Goal: Transaction & Acquisition: Subscribe to service/newsletter

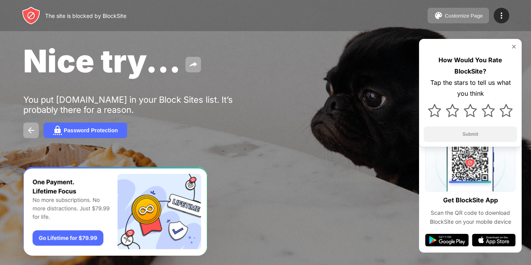
click at [468, 18] on div "Customize Page" at bounding box center [464, 16] width 38 height 6
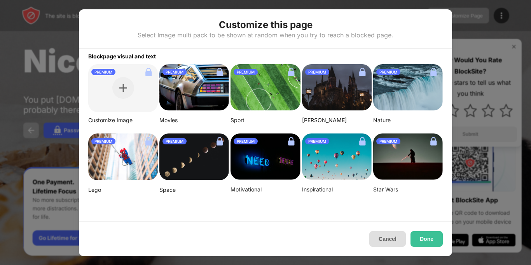
click at [392, 243] on button "Cancel" at bounding box center [387, 239] width 37 height 16
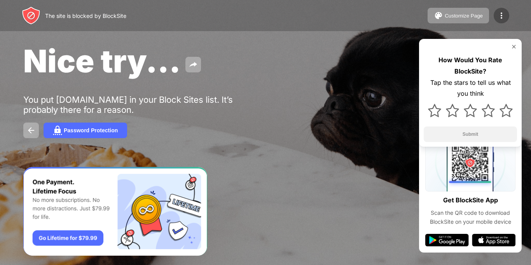
click at [505, 15] on img at bounding box center [501, 15] width 9 height 9
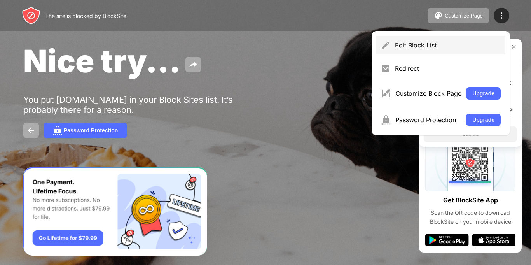
click at [419, 49] on div "Edit Block List" at bounding box center [440, 45] width 129 height 19
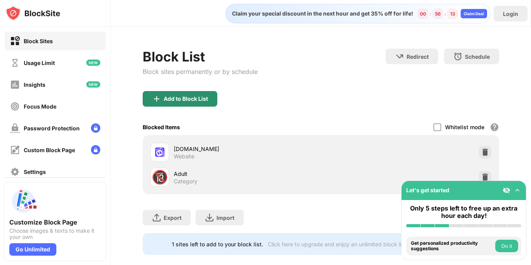
click at [179, 100] on div "Add to Block List" at bounding box center [186, 99] width 44 height 6
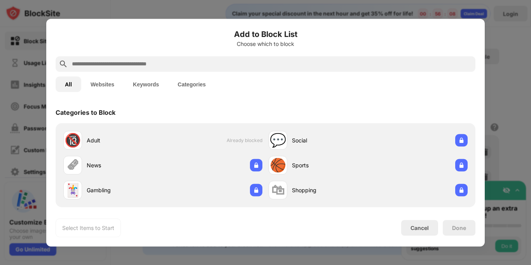
click at [170, 70] on div at bounding box center [266, 64] width 420 height 16
click at [170, 66] on input "text" at bounding box center [271, 63] width 401 height 9
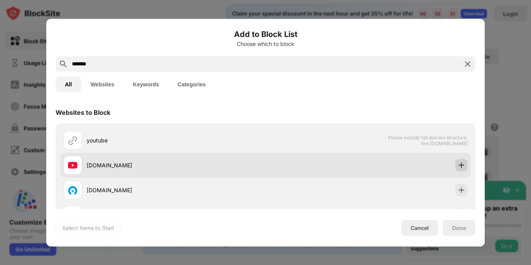
type input "*******"
click at [458, 171] on div at bounding box center [461, 165] width 12 height 12
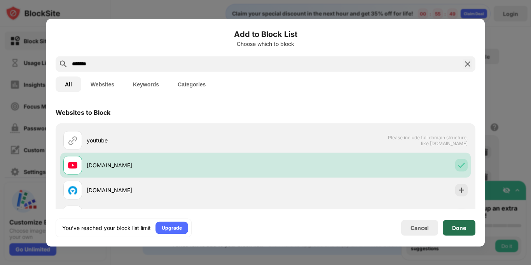
click at [459, 227] on div "Done" at bounding box center [459, 227] width 14 height 6
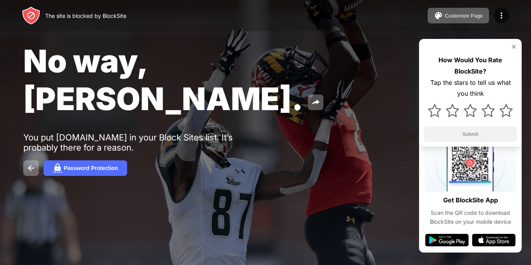
click at [398, 148] on div "No way, Jose. You put youtube.com in your Block Sites list. It’s probably there…" at bounding box center [265, 109] width 531 height 218
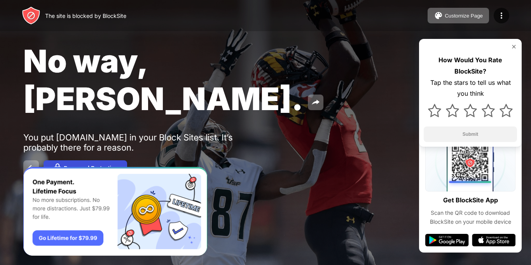
click at [107, 165] on div "Password Protection" at bounding box center [91, 168] width 54 height 6
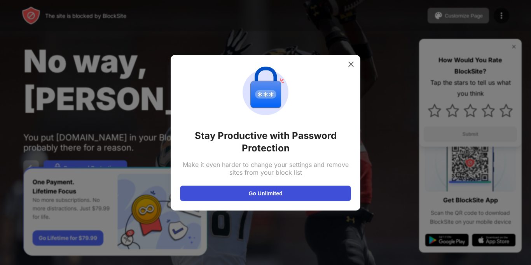
click at [259, 196] on button "Go Unlimited" at bounding box center [265, 193] width 171 height 16
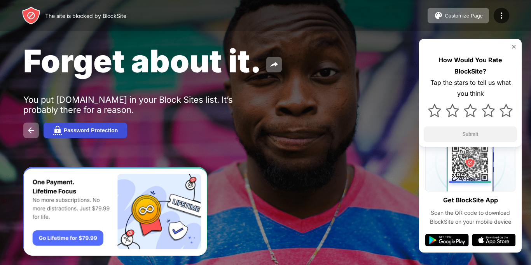
click at [119, 137] on button "Password Protection" at bounding box center [86, 130] width 84 height 16
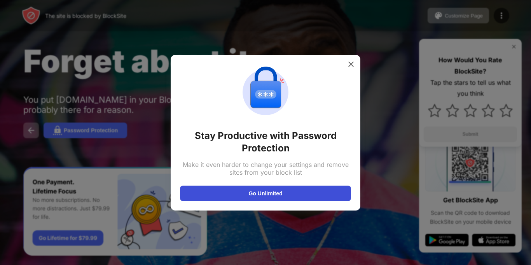
click at [232, 195] on button "Go Unlimited" at bounding box center [265, 193] width 171 height 16
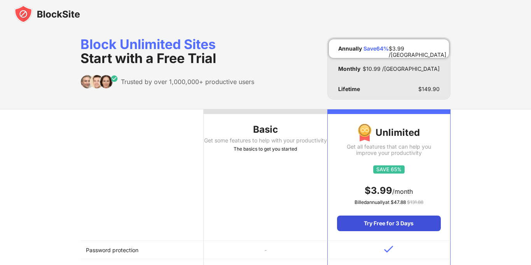
click at [357, 220] on div "Try Free for 3 Days" at bounding box center [389, 223] width 104 height 16
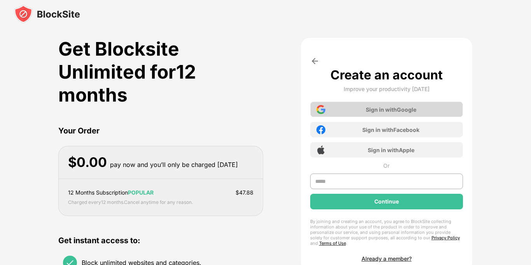
click at [358, 112] on div "Sign in with Google" at bounding box center [386, 109] width 153 height 16
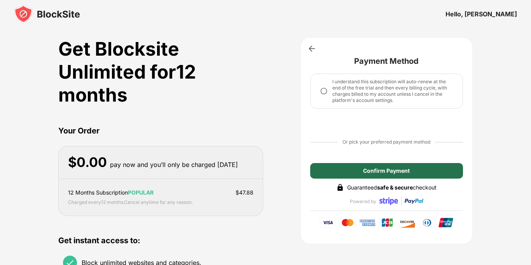
click at [354, 165] on div "Confirm Payment" at bounding box center [386, 171] width 153 height 16
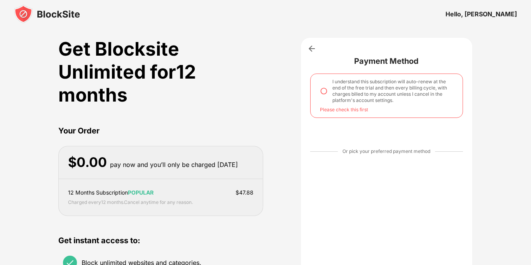
click at [351, 112] on div "Please check this first" at bounding box center [386, 110] width 133 height 6
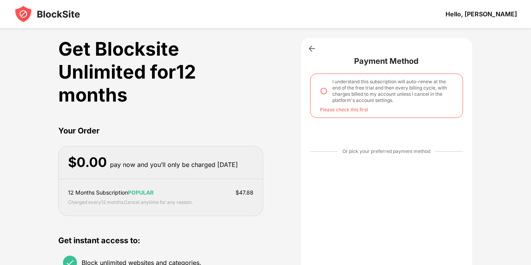
scroll to position [13, 0]
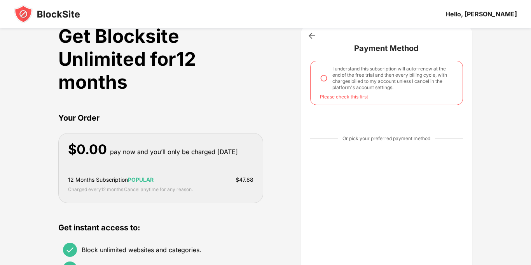
click at [278, 260] on div "Get Blocksite Unlimited for 12 months Your Order $ 0.00 pay now and you’ll only…" at bounding box center [265, 216] width 414 height 385
click at [281, 261] on div "Get Blocksite Unlimited for 12 months Your Order $ 0.00 pay now and you’ll only…" at bounding box center [265, 216] width 414 height 385
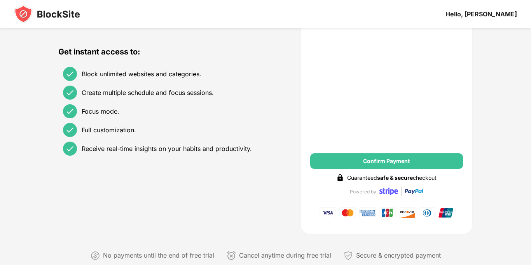
scroll to position [231, 0]
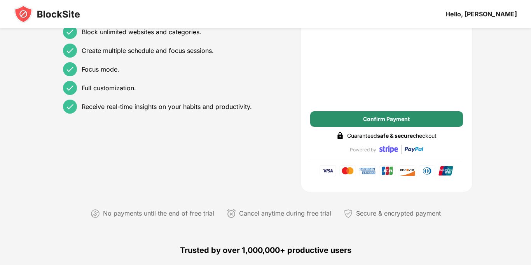
click at [373, 123] on div "Confirm Payment" at bounding box center [386, 119] width 153 height 16
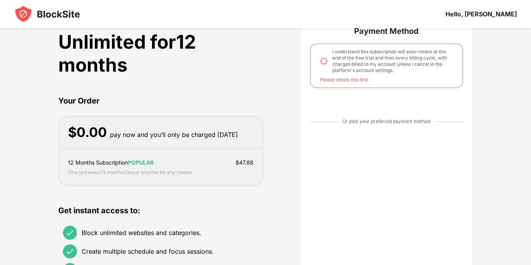
scroll to position [28, 0]
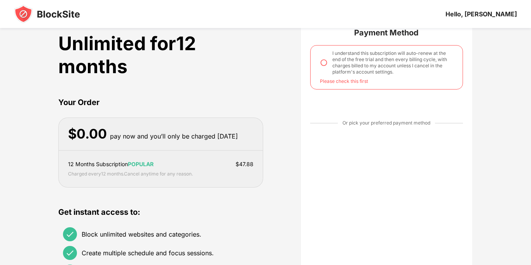
click at [322, 63] on img at bounding box center [324, 63] width 8 height 8
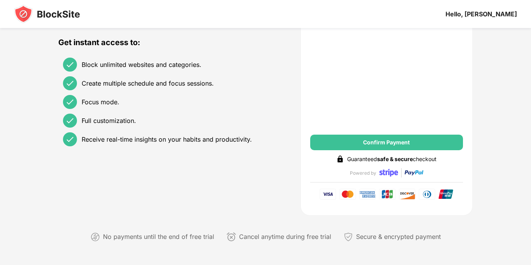
scroll to position [199, 0]
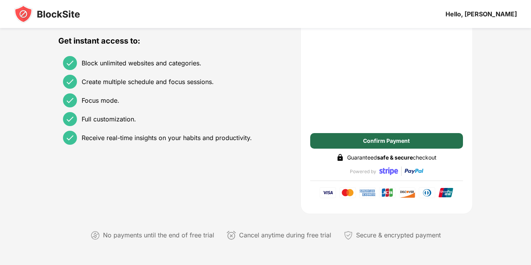
click at [348, 138] on div "Confirm Payment" at bounding box center [386, 141] width 153 height 16
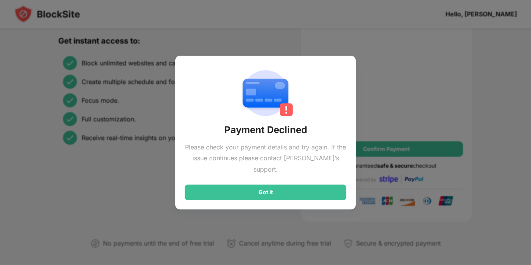
scroll to position [184, 0]
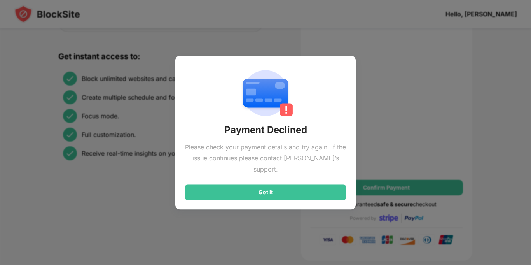
click at [528, 153] on div at bounding box center [265, 132] width 531 height 265
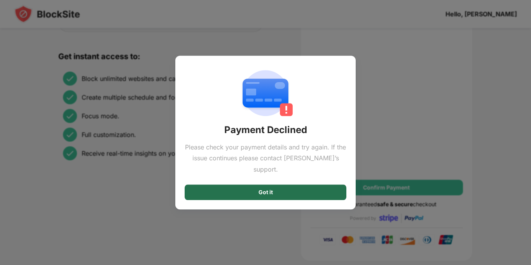
click at [313, 187] on div "Got it" at bounding box center [266, 192] width 162 height 16
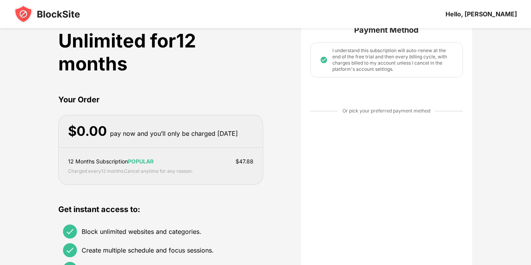
scroll to position [62, 0]
